Goal: Task Accomplishment & Management: Complete application form

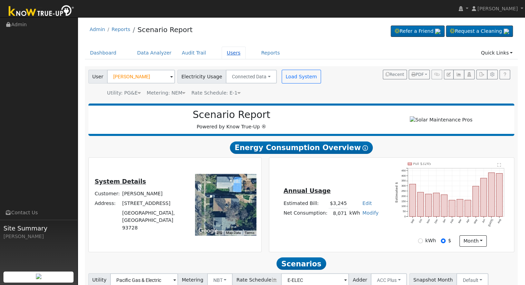
click at [222, 51] on link "Users" at bounding box center [234, 53] width 24 height 13
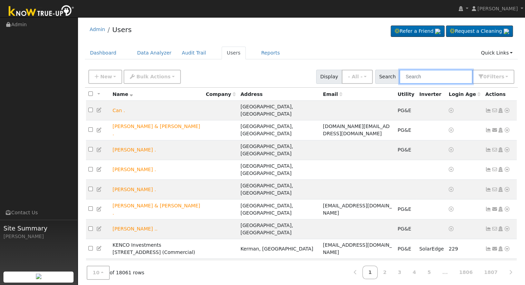
click at [427, 76] on input "text" at bounding box center [436, 77] width 73 height 14
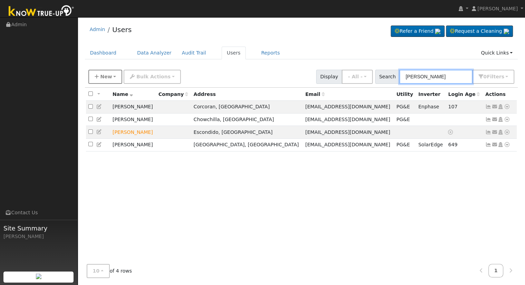
type input "jamal"
click at [103, 72] on button "New" at bounding box center [105, 77] width 34 height 14
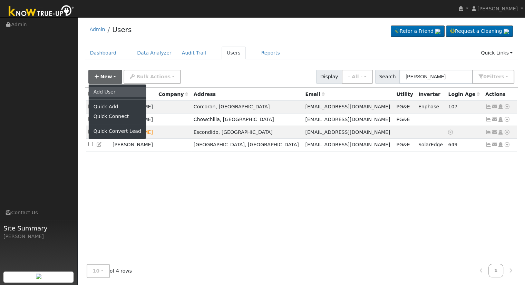
click at [127, 92] on link "Add User" at bounding box center [117, 92] width 57 height 10
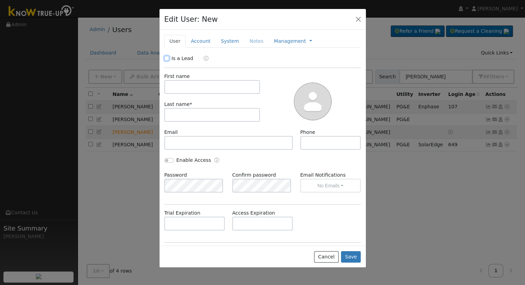
click at [164, 58] on input "Is a Lead" at bounding box center [166, 58] width 5 height 5
checkbox input "true"
click at [184, 89] on input "text" at bounding box center [212, 87] width 96 height 14
type input "Jamal"
type input "Madani"
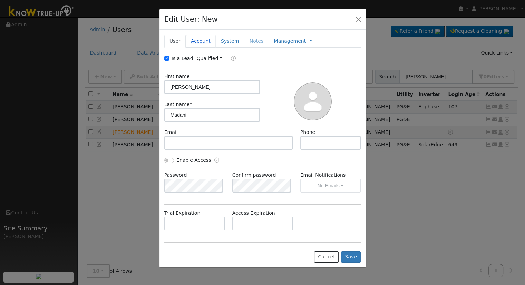
click at [195, 43] on link "Account" at bounding box center [201, 41] width 30 height 13
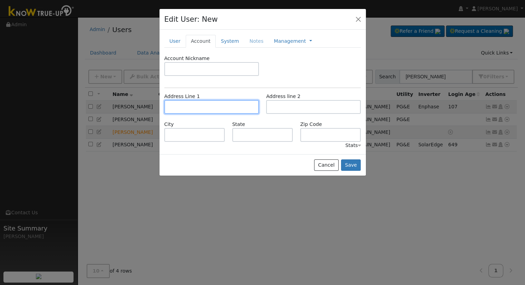
click at [184, 107] on input "text" at bounding box center [211, 107] width 95 height 14
type input "8376 East Paul Avenue"
type input "Clovis"
type input "CA"
type input "93619"
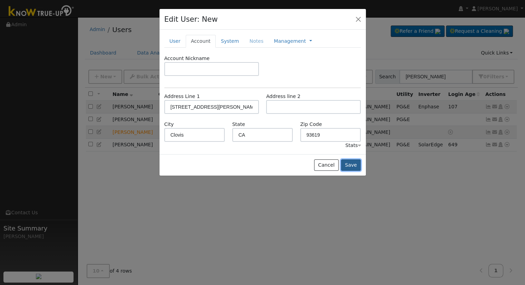
click at [351, 164] on button "Save" at bounding box center [351, 166] width 20 height 12
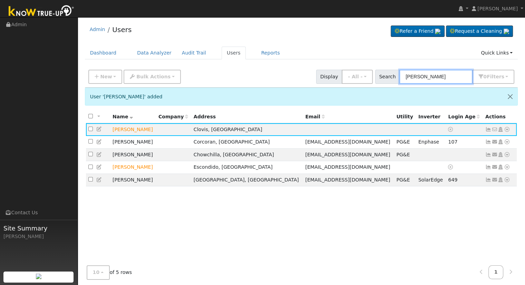
click at [433, 73] on input "jamal" at bounding box center [436, 77] width 73 height 14
type input "j"
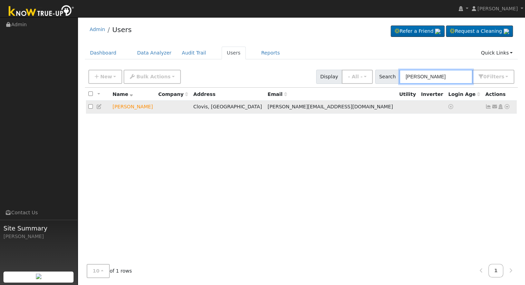
type input "Juan zamora"
click at [508, 108] on icon at bounding box center [507, 106] width 6 height 5
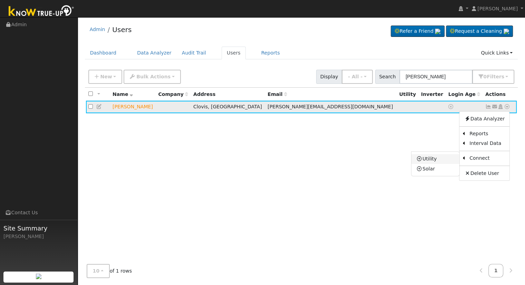
click at [450, 160] on link "Utility" at bounding box center [436, 159] width 48 height 10
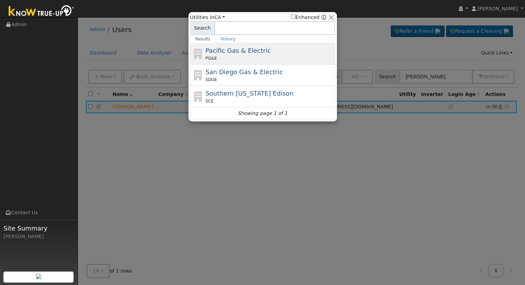
click at [269, 61] on div "PG&E" at bounding box center [270, 58] width 128 height 6
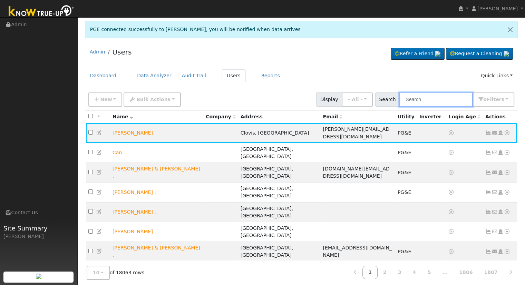
click at [423, 97] on input "text" at bounding box center [436, 100] width 73 height 14
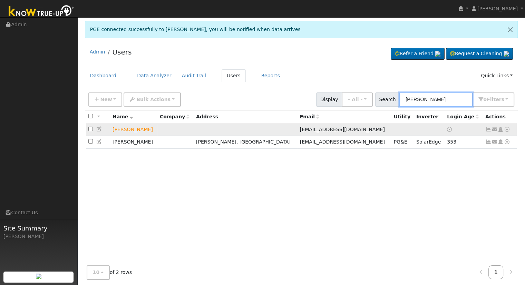
type input "[PERSON_NAME]"
click at [96, 127] on td at bounding box center [98, 129] width 24 height 13
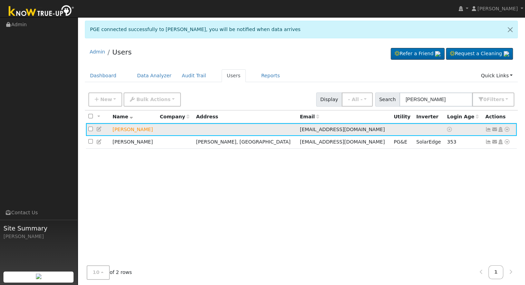
click at [98, 128] on icon at bounding box center [99, 129] width 6 height 5
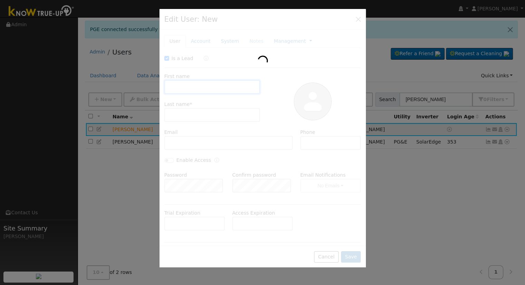
checkbox input "true"
type input "[PERSON_NAME]"
type input "Price"
type input "[EMAIL_ADDRESS][DOMAIN_NAME]"
type input "[PHONE_NUMBER]"
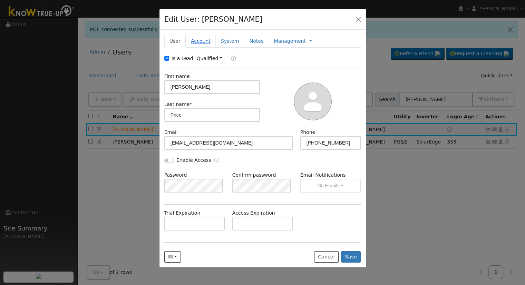
click at [200, 39] on link "Account" at bounding box center [201, 41] width 30 height 13
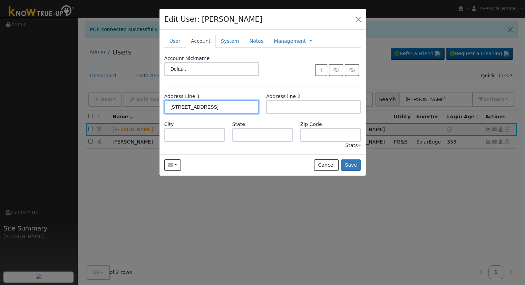
click at [236, 107] on input "[STREET_ADDRESS]" at bounding box center [211, 107] width 95 height 14
type input "[STREET_ADDRESS]"
type input "[GEOGRAPHIC_DATA]"
type input "CA"
type input "93727"
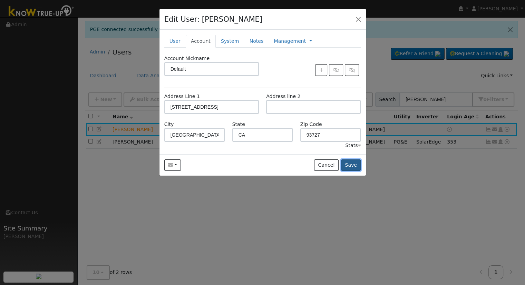
click at [351, 162] on button "Save" at bounding box center [351, 166] width 20 height 12
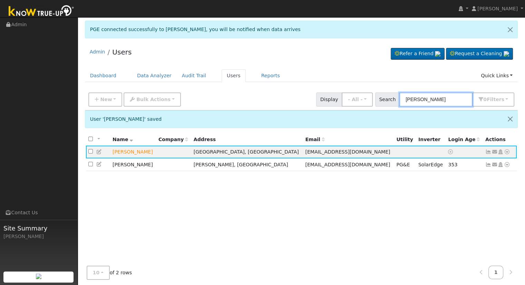
click at [437, 95] on input "[PERSON_NAME]" at bounding box center [436, 100] width 73 height 14
type input "w"
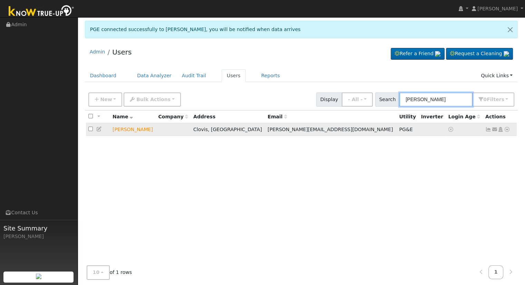
type input "[PERSON_NAME]"
click at [509, 132] on icon at bounding box center [507, 129] width 6 height 5
